Goal: Task Accomplishment & Management: Manage account settings

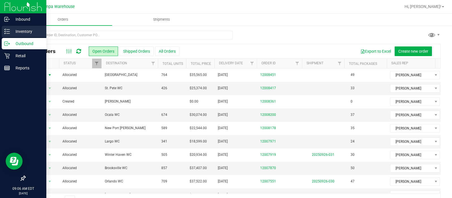
click at [5, 37] on link "Inventory" at bounding box center [23, 32] width 46 height 12
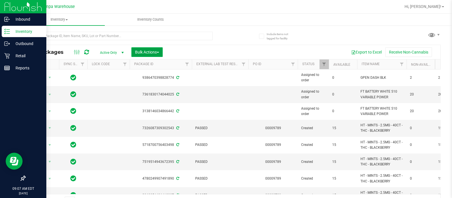
click at [144, 53] on span "Bulk Actions" at bounding box center [147, 52] width 24 height 5
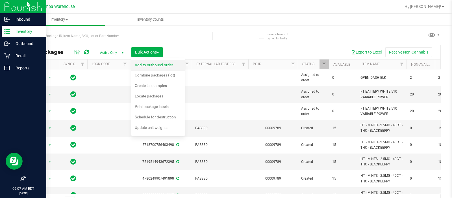
click at [154, 60] on li "Add to outbound order" at bounding box center [157, 65] width 53 height 10
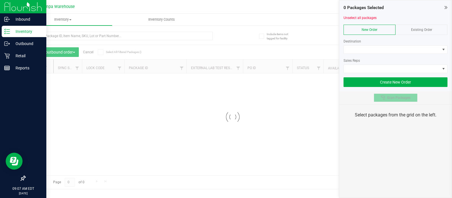
click at [390, 98] on span "Scan Packages" at bounding box center [398, 97] width 23 height 5
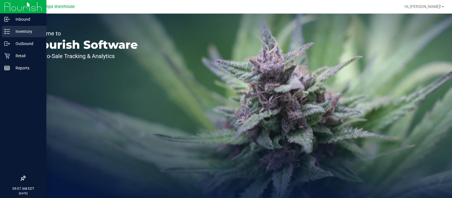
click at [9, 29] on icon at bounding box center [7, 32] width 6 height 6
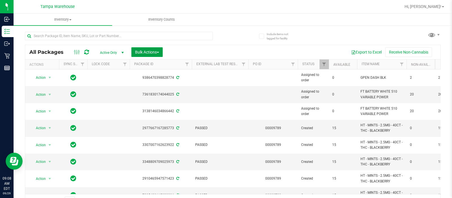
click at [157, 52] on span "button" at bounding box center [158, 52] width 2 height 1
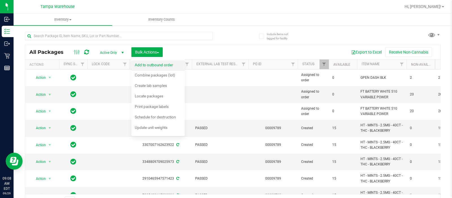
click at [168, 69] on div "Add to outbound order" at bounding box center [158, 65] width 46 height 9
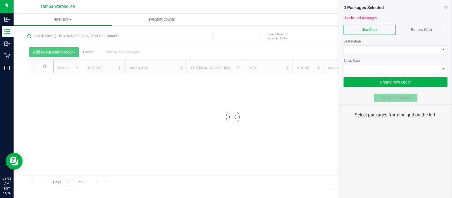
click at [400, 101] on button "Scan Packages" at bounding box center [396, 97] width 44 height 8
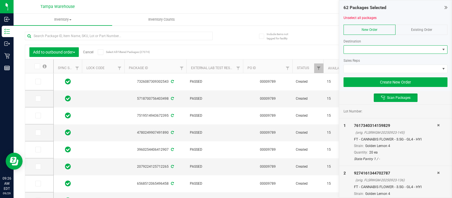
click at [400, 49] on span at bounding box center [392, 49] width 96 height 8
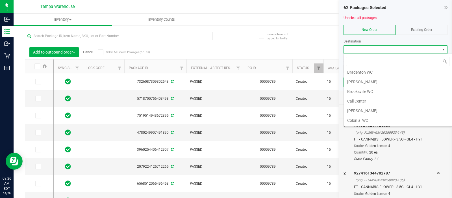
scroll to position [97, 0]
type input "jax"
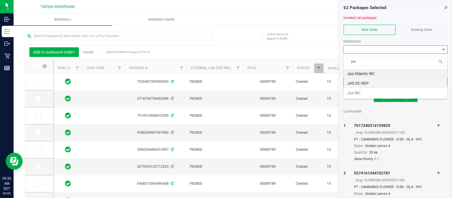
click at [352, 82] on li "JAX DC REP" at bounding box center [395, 83] width 103 height 10
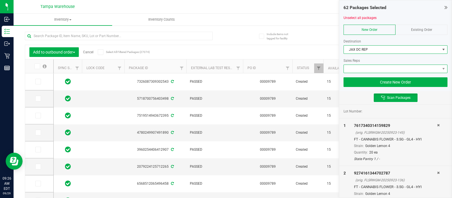
click at [360, 66] on span at bounding box center [392, 69] width 96 height 8
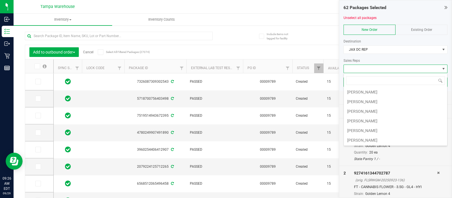
scroll to position [49, 0]
click at [364, 127] on li "[PERSON_NAME]" at bounding box center [395, 130] width 103 height 10
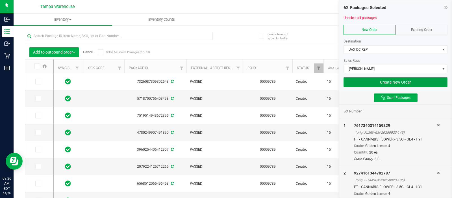
click at [395, 77] on button "Create New Order" at bounding box center [396, 82] width 104 height 10
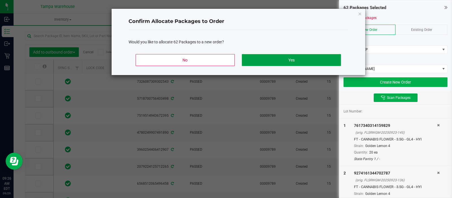
click at [306, 62] on button "Yes" at bounding box center [291, 60] width 99 height 12
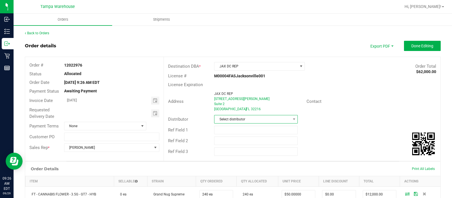
click at [226, 118] on span "Select distributor" at bounding box center [252, 119] width 76 height 8
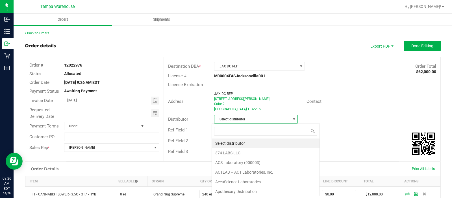
scroll to position [8, 82]
type input "[GEOGRAPHIC_DATA]"
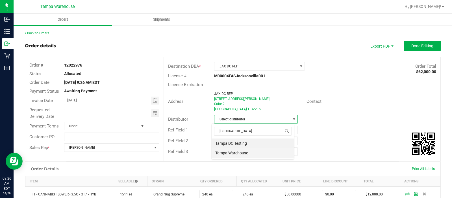
click at [236, 153] on li "Tampa Warehouse" at bounding box center [253, 153] width 82 height 10
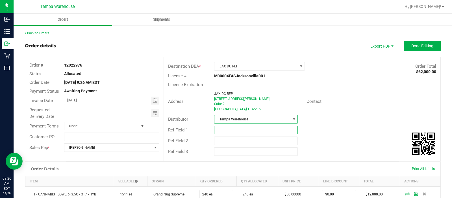
click at [224, 131] on input "text" at bounding box center [256, 129] width 84 height 8
click at [224, 131] on input "[PERSON_NAME]" at bounding box center [256, 129] width 84 height 8
type input "JAX DC PG4"
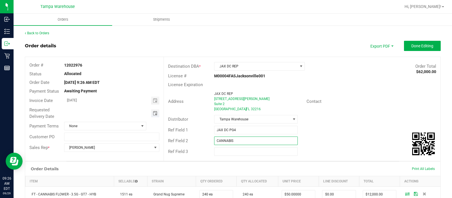
click at [153, 112] on span "Toggle calendar" at bounding box center [155, 113] width 5 height 5
type input "CANNABIS"
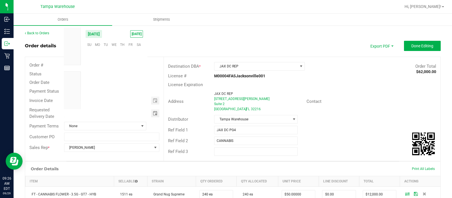
scroll to position [91639, 0]
click at [104, 88] on span "30" at bounding box center [106, 87] width 8 height 9
type input "[DATE]"
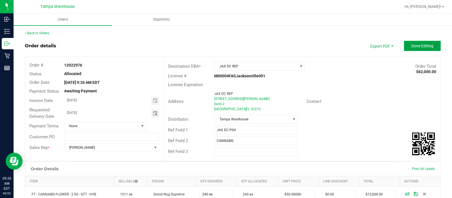
click at [407, 50] on button "Done Editing" at bounding box center [422, 46] width 37 height 10
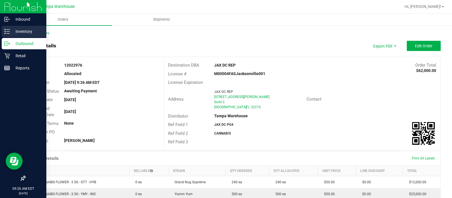
click at [12, 32] on p "Inventory" at bounding box center [27, 31] width 34 height 7
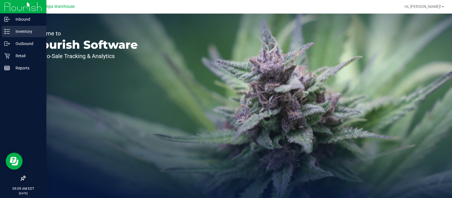
click at [7, 30] on icon at bounding box center [7, 32] width 6 height 6
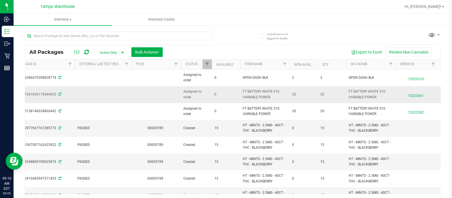
scroll to position [0, 118]
click at [285, 68] on link "Filter" at bounding box center [283, 64] width 9 height 10
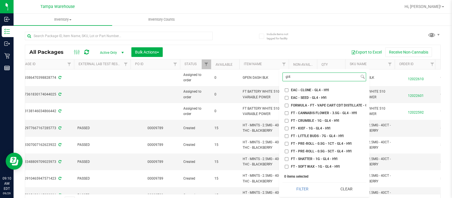
type input "gl4"
click at [290, 112] on label "FT - CANNABIS FLOWER - 3.5G - GL4 - HYI" at bounding box center [321, 113] width 72 height 4
click at [288, 112] on input "FT - CANNABIS FLOWER - 3.5G - GL4 - HYI" at bounding box center [287, 113] width 4 height 4
checkbox input "true"
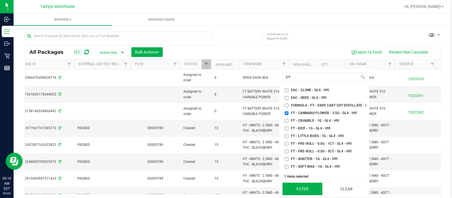
click at [296, 188] on button "Filter" at bounding box center [303, 188] width 40 height 12
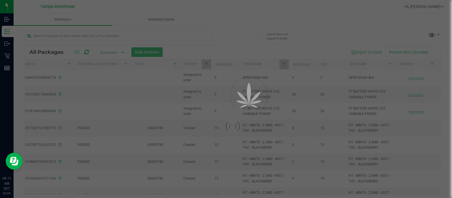
type input "[DATE]"
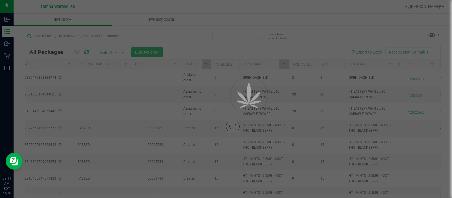
type input "[DATE]"
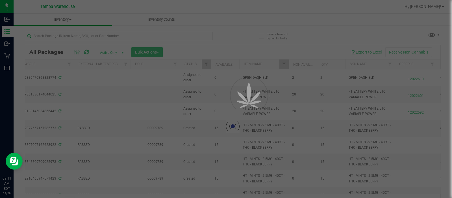
type input "[DATE]"
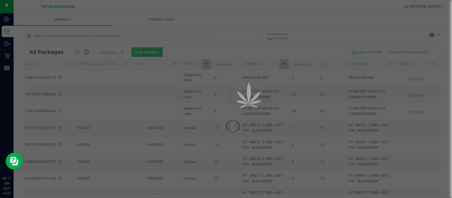
type input "[DATE]"
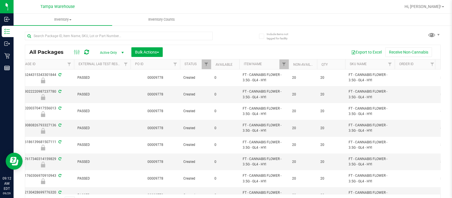
scroll to position [0, 19]
